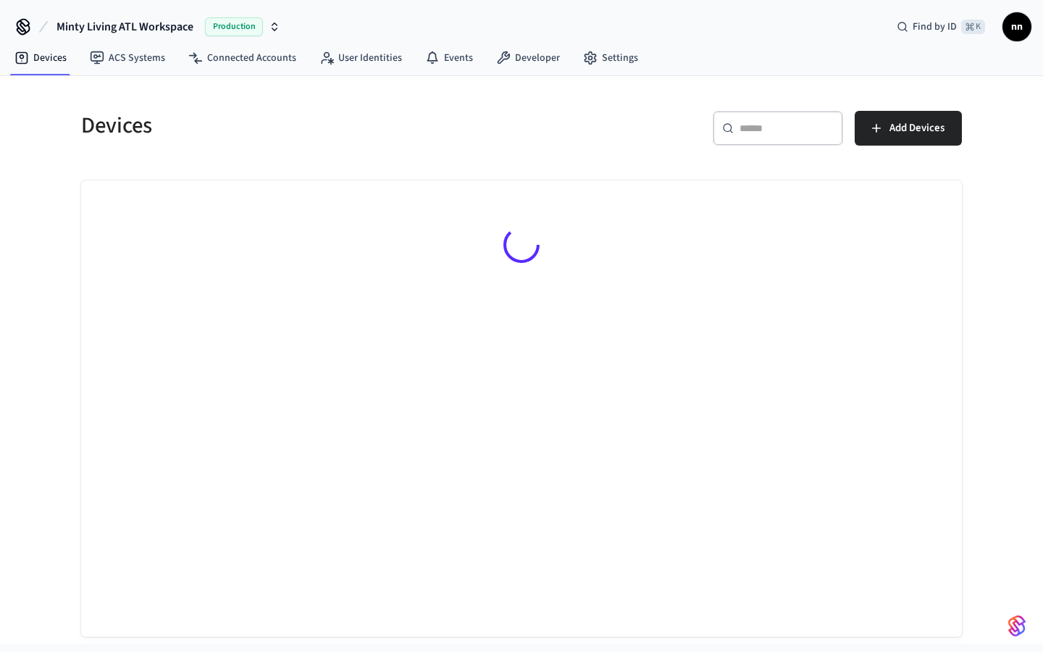
click at [731, 130] on icon at bounding box center [728, 128] width 12 height 12
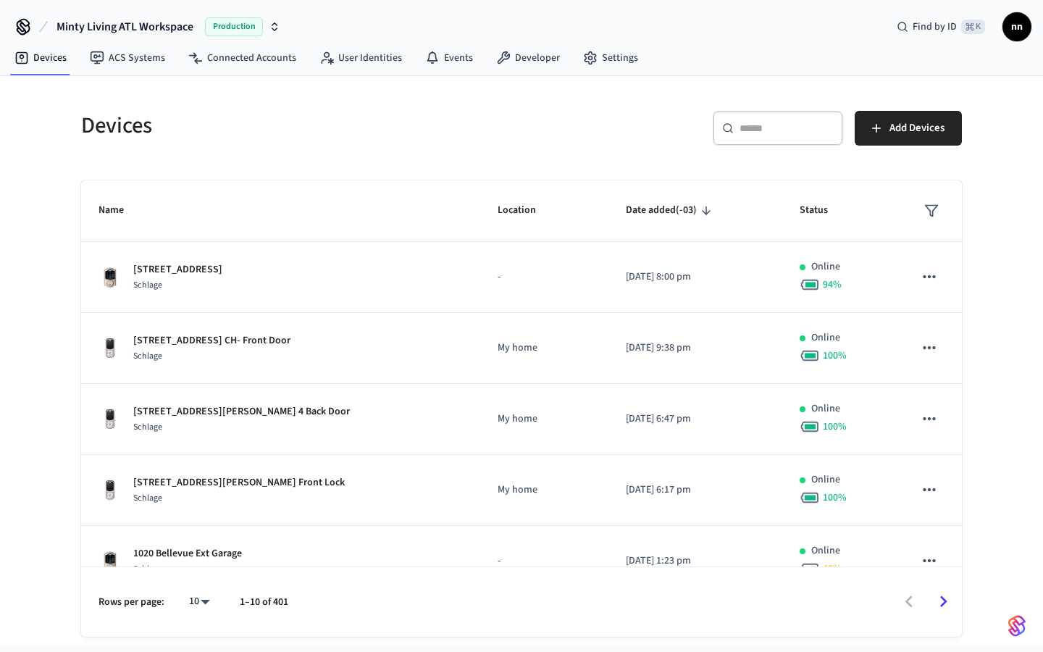
click at [766, 119] on div "​ ​" at bounding box center [778, 128] width 130 height 35
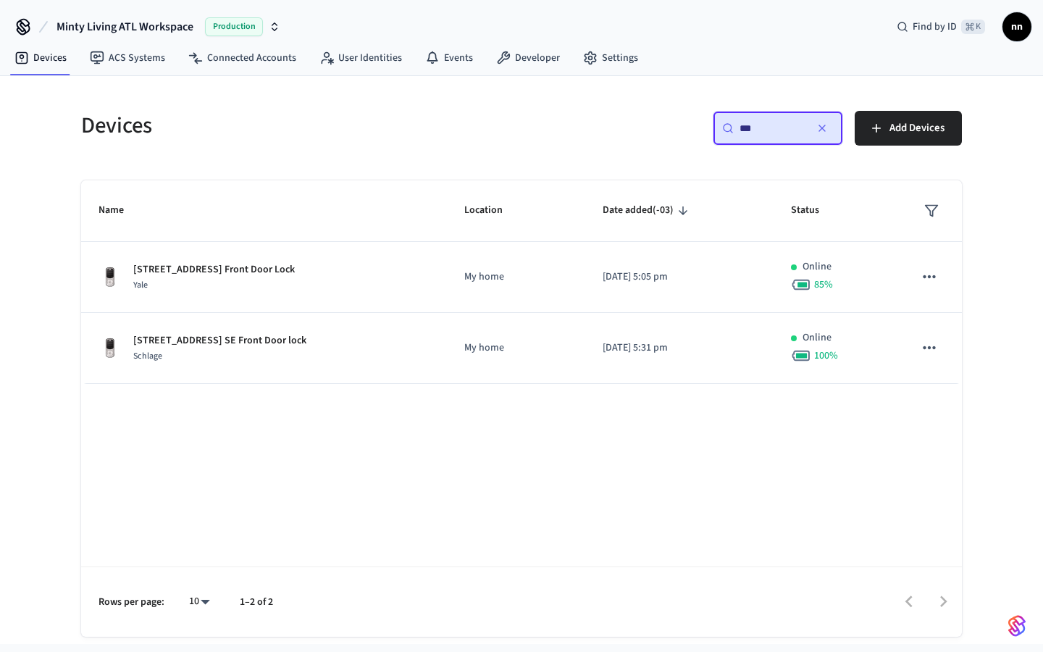
type input "***"
click at [264, 232] on th "Name" at bounding box center [264, 211] width 366 height 62
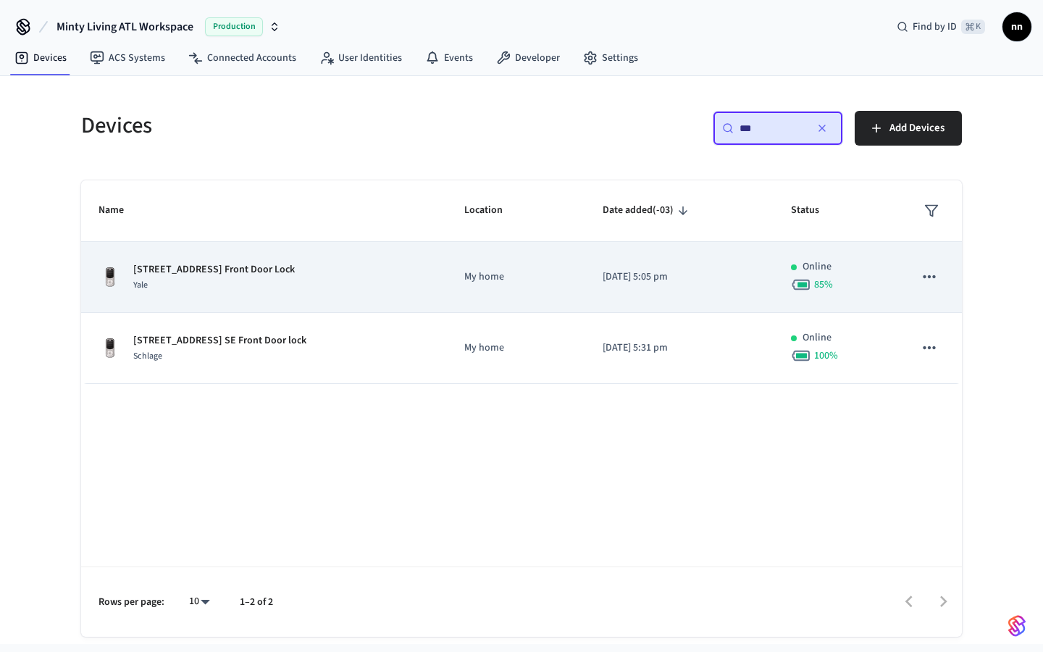
click at [315, 248] on td "[STREET_ADDRESS] Front Door Lock Yale" at bounding box center [264, 277] width 366 height 71
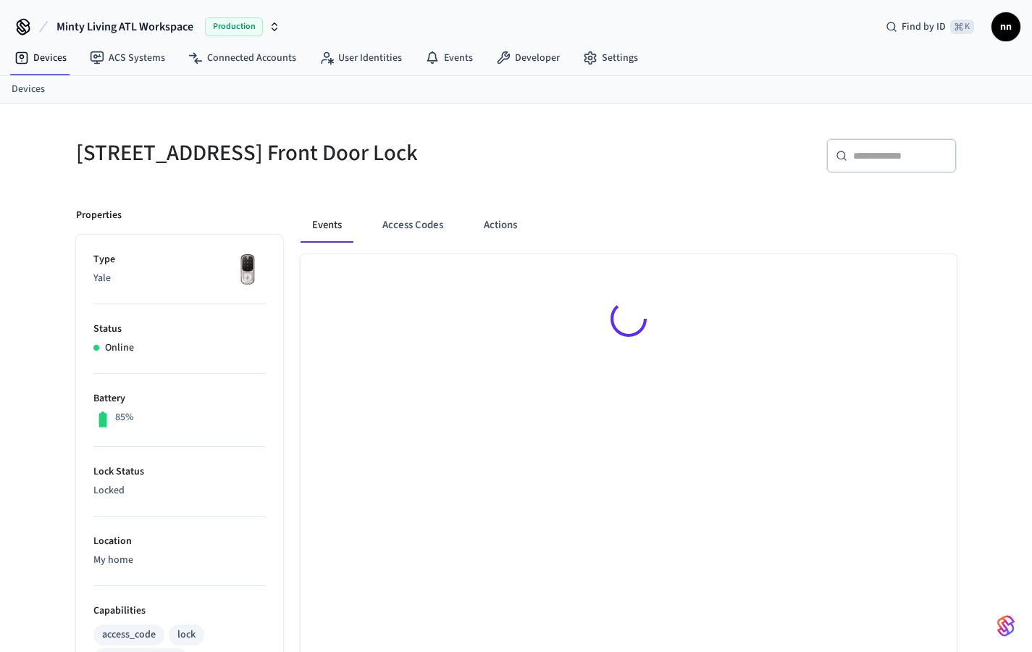
click at [325, 274] on div at bounding box center [629, 321] width 656 height 134
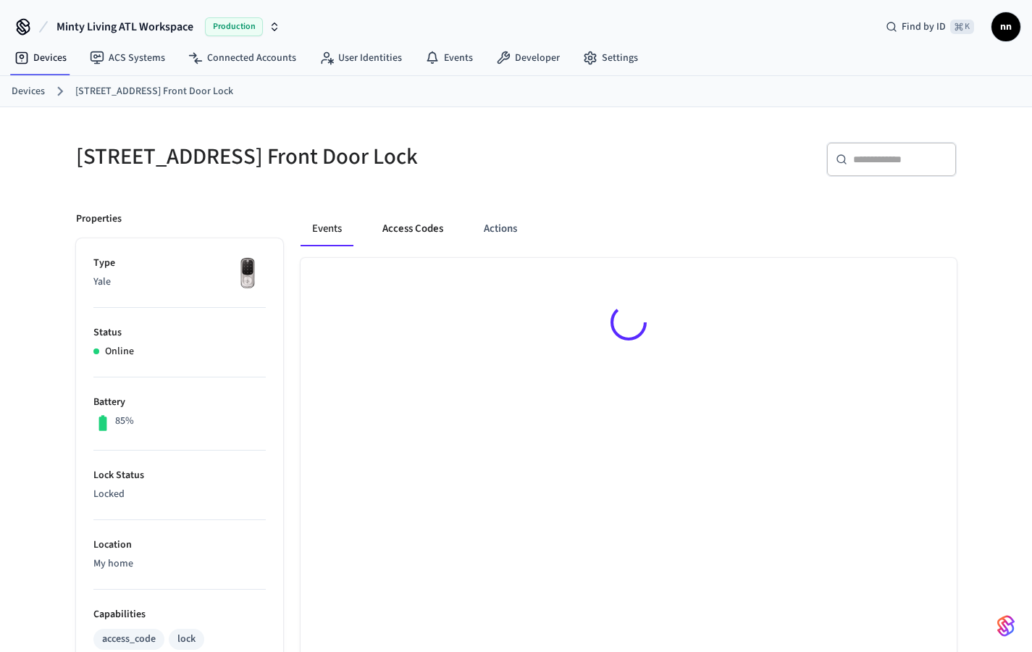
click at [427, 232] on button "Access Codes" at bounding box center [413, 228] width 84 height 35
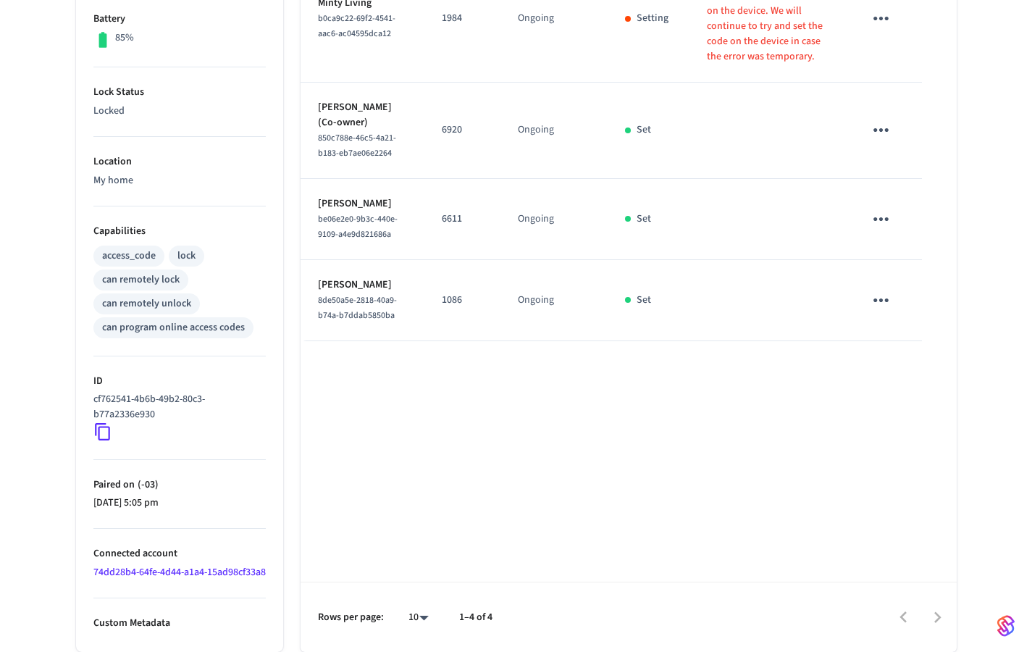
scroll to position [200, 0]
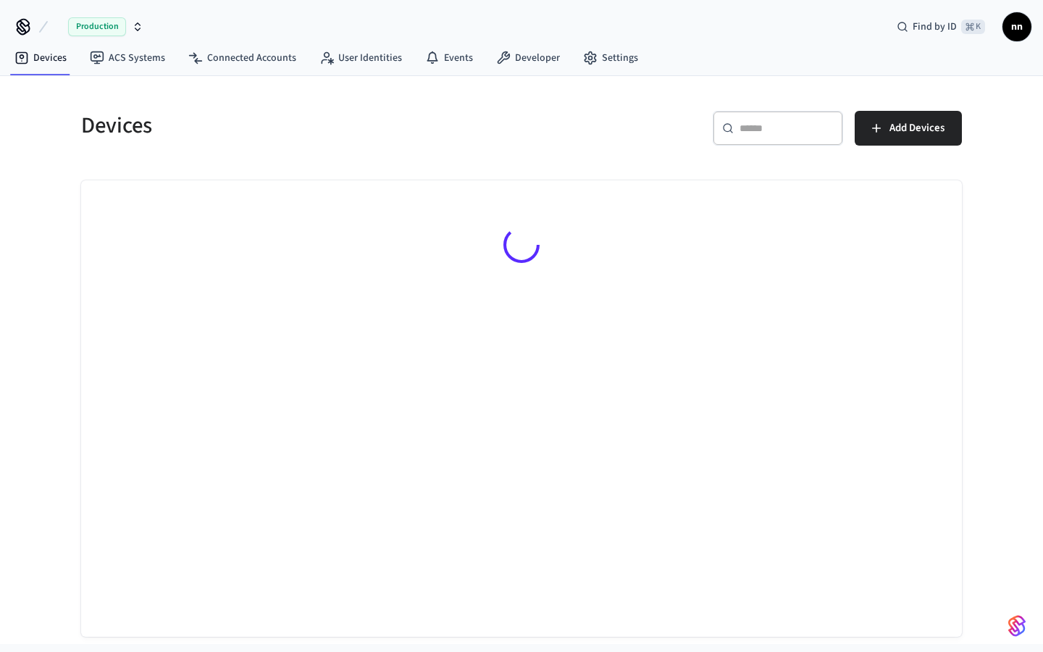
click at [745, 133] on input "text" at bounding box center [786, 128] width 94 height 14
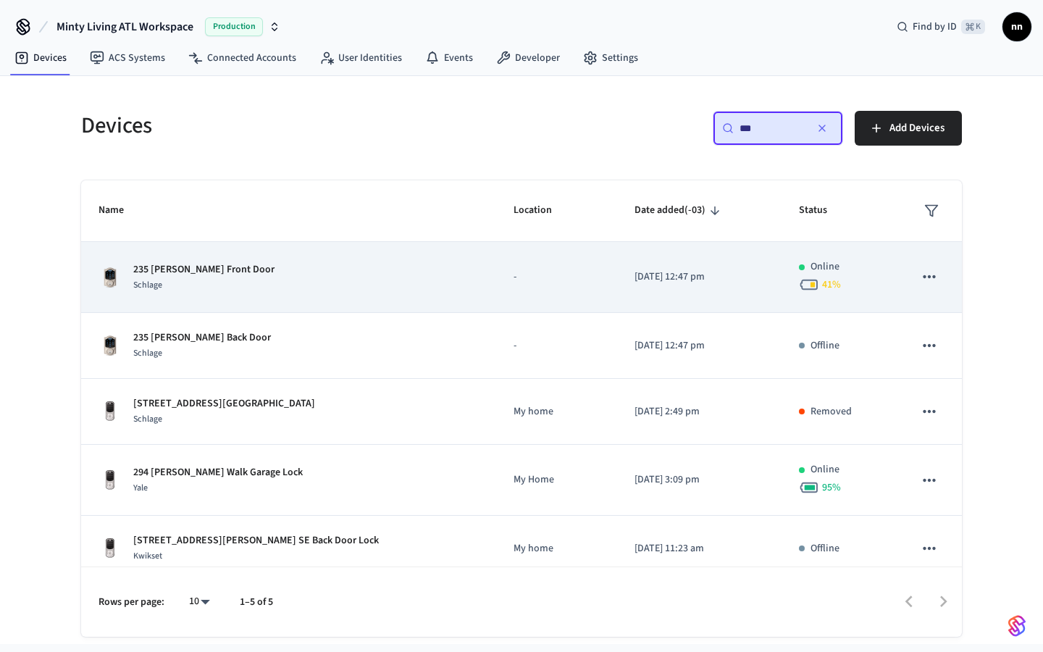
type input "***"
drag, startPoint x: 298, startPoint y: 290, endPoint x: 301, endPoint y: 279, distance: 11.8
click at [301, 279] on div "235 Elizabeth Front Door Schlage" at bounding box center [288, 277] width 380 height 30
click at [301, 278] on div "235 Elizabeth Front Door Schlage" at bounding box center [288, 277] width 380 height 30
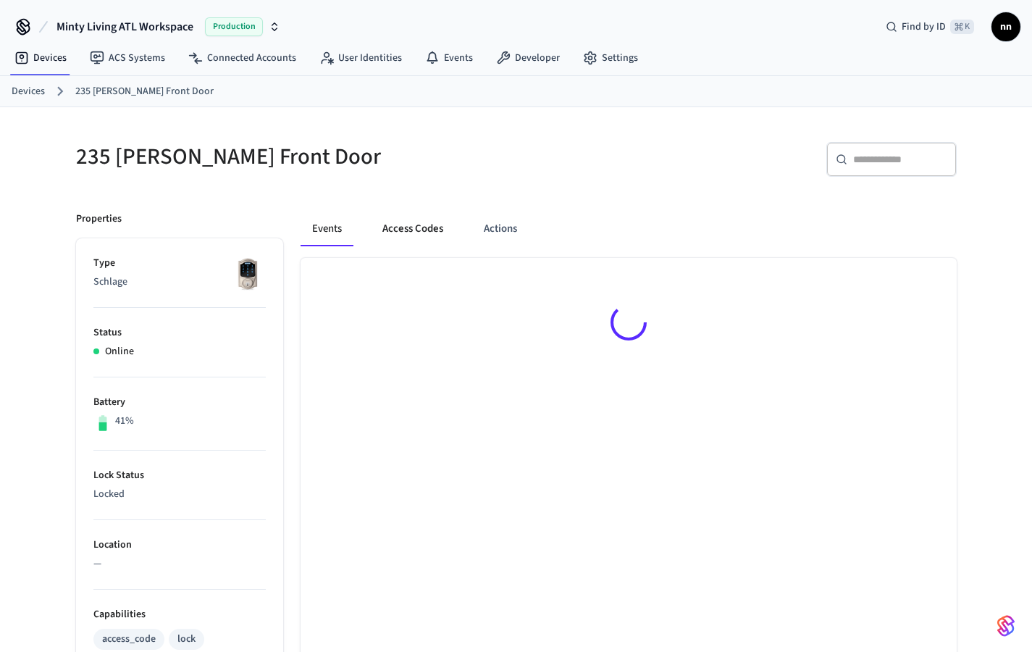
click at [429, 231] on button "Access Codes" at bounding box center [413, 228] width 84 height 35
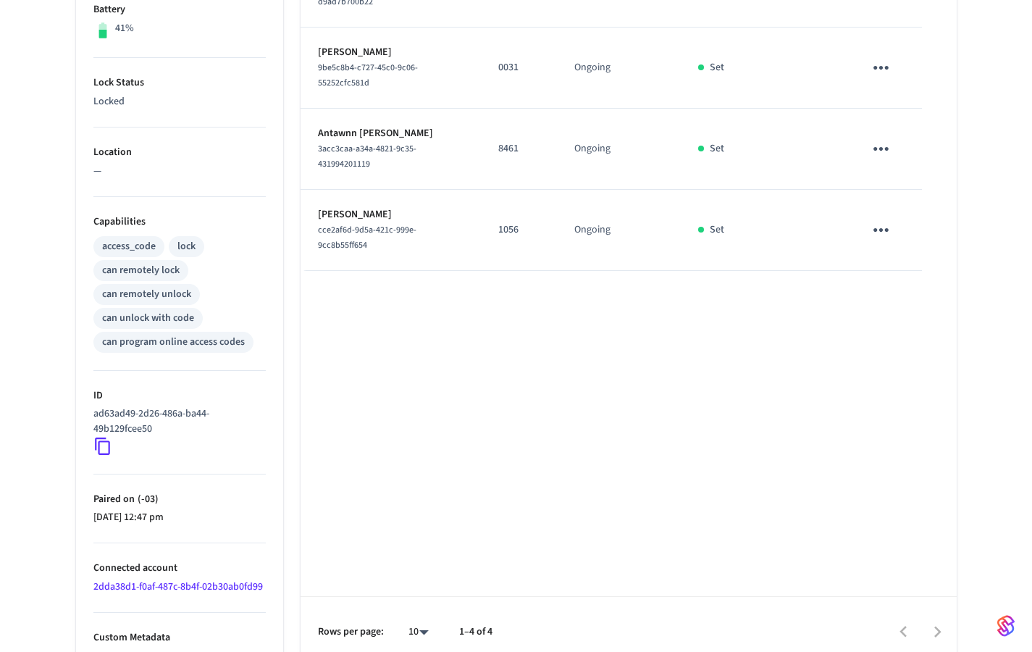
scroll to position [407, 0]
